Goal: Task Accomplishment & Management: Manage account settings

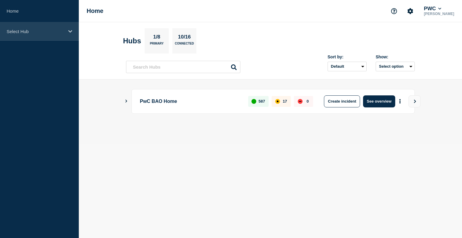
click at [54, 33] on p "Select Hub" at bounding box center [36, 31] width 58 height 5
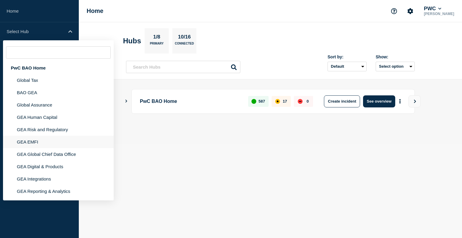
click at [35, 141] on li "GEA EMFI" at bounding box center [58, 142] width 111 height 12
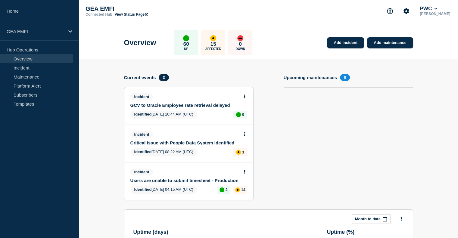
click at [186, 107] on link "GCV to Oracle Employee rate retrieval delayed" at bounding box center [184, 105] width 109 height 5
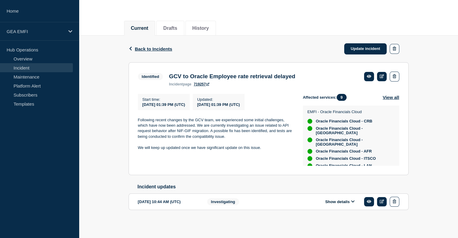
scroll to position [60, 0]
click at [333, 201] on button "Show details" at bounding box center [339, 201] width 33 height 5
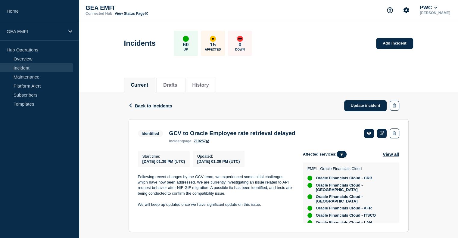
scroll to position [0, 0]
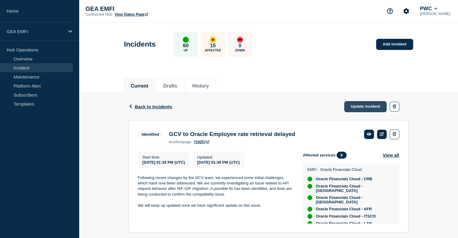
click at [360, 104] on link "Update incident" at bounding box center [365, 106] width 43 height 11
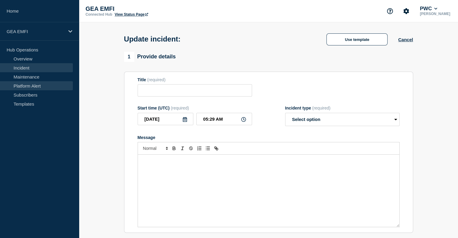
type input "GCV to Oracle Employee rate retrieval delayed"
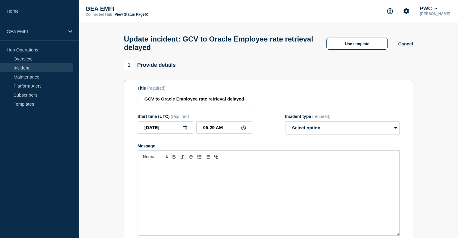
click at [246, 179] on div "Message" at bounding box center [268, 199] width 261 height 72
click at [311, 134] on select "Select option Investigating Identified Monitoring Resolved" at bounding box center [342, 127] width 114 height 13
select select "resolved"
click at [285, 125] on select "Select option Investigating Identified Monitoring Resolved" at bounding box center [342, 127] width 114 height 13
click at [188, 206] on div "Message" at bounding box center [268, 199] width 261 height 72
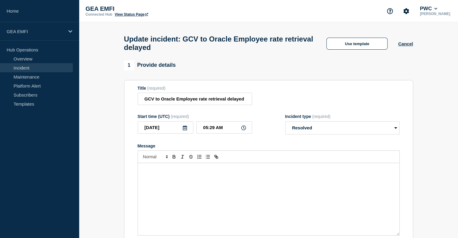
click at [157, 185] on div "Message" at bounding box center [268, 199] width 261 height 72
paste div "Message"
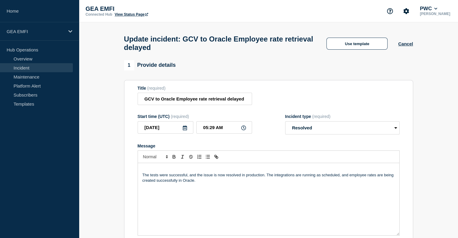
click at [165, 172] on p "Message" at bounding box center [268, 169] width 252 height 5
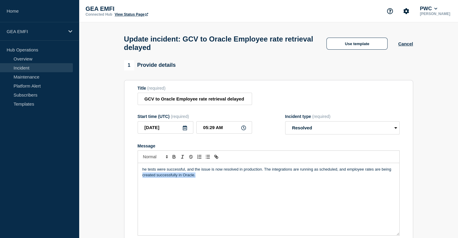
drag, startPoint x: 219, startPoint y: 181, endPoint x: 30, endPoint y: 177, distance: 188.7
click at [34, 177] on div "Home GEA EMFI Hub Operations Overview Incident Maintenance Platform Alert Subsc…" at bounding box center [229, 205] width 458 height 410
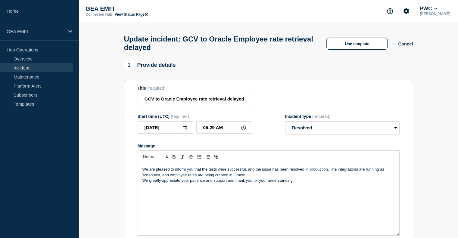
click at [292, 175] on p "We are pleased to inform you that the tests were successful, and the issue has …" at bounding box center [268, 172] width 252 height 11
click at [272, 177] on p "We are pleased to inform you that the tests were successful, and the issue has …" at bounding box center [268, 172] width 252 height 11
click at [244, 178] on p "We are pleased to inform you that the tests were successful, and the issue has …" at bounding box center [268, 172] width 252 height 11
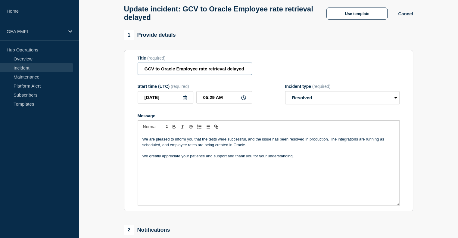
click at [203, 69] on input "GCV to Oracle Employee rate retrieval delayed" at bounding box center [195, 69] width 114 height 12
drag, startPoint x: 207, startPoint y: 69, endPoint x: 303, endPoint y: 70, distance: 96.3
click at [303, 70] on div "Title (required) GCV to Oracle Employee rate retrieval delayed" at bounding box center [269, 66] width 262 height 20
click at [240, 159] on p "We greatly appreciate your patience and support and thank you for your understa…" at bounding box center [268, 155] width 252 height 5
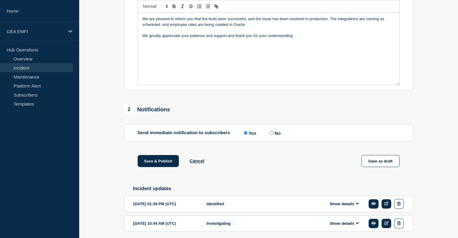
scroll to position [177, 0]
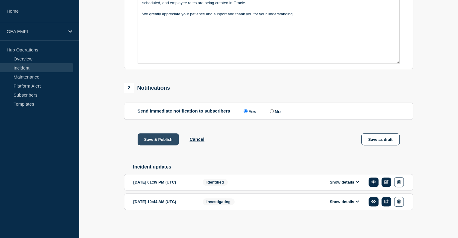
click at [161, 138] on button "Save & Publish" at bounding box center [159, 139] width 42 height 12
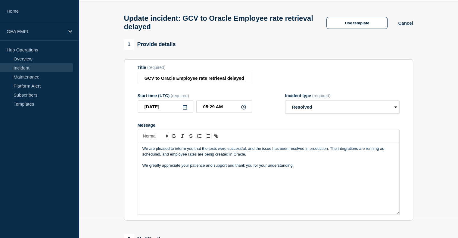
scroll to position [0, 0]
